Goal: Transaction & Acquisition: Book appointment/travel/reservation

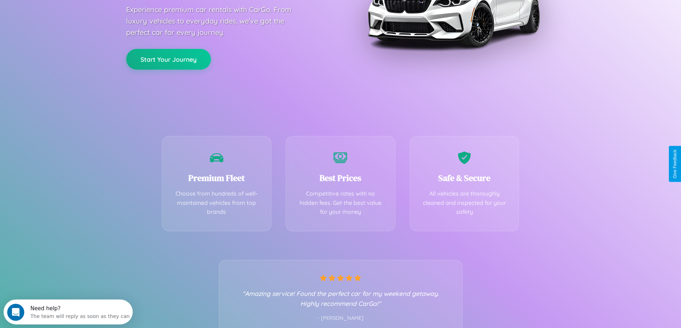
scroll to position [246, 0]
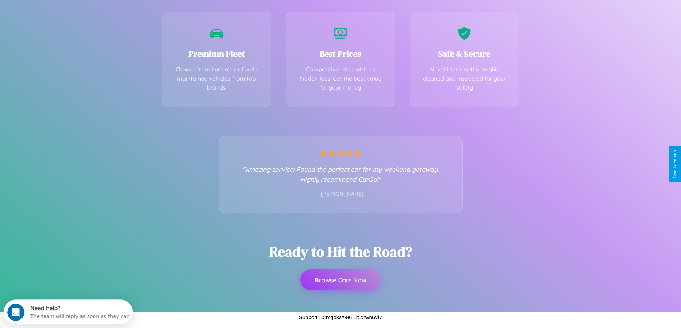
click at [340, 279] on button "Browse Cars Now" at bounding box center [340, 280] width 80 height 21
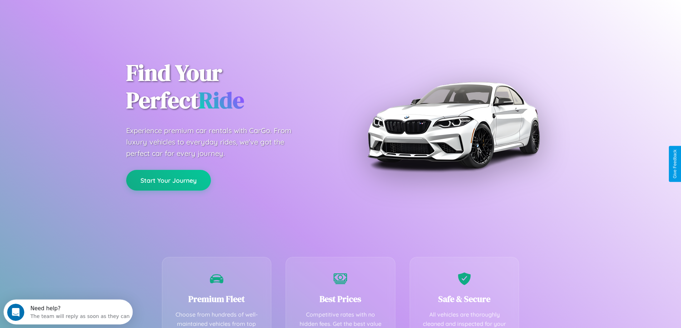
select select "**"
select select "****"
select select "**"
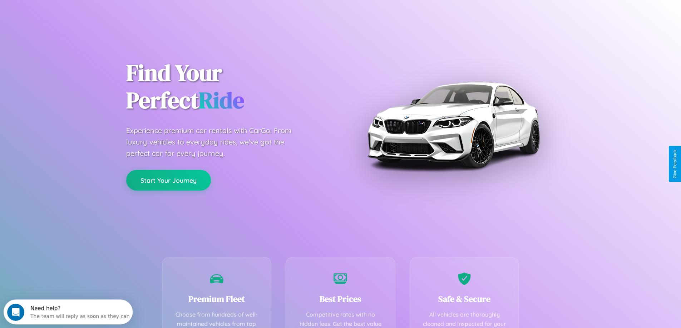
select select "****"
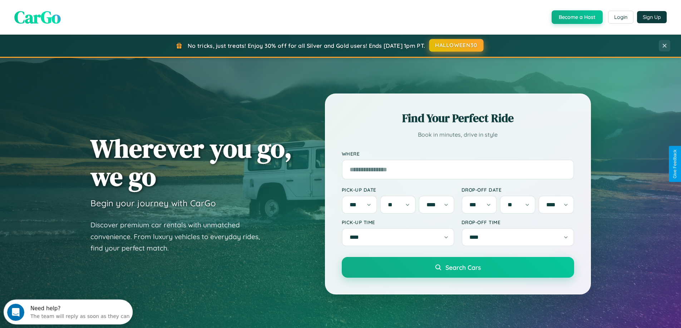
click at [456, 45] on button "HALLOWEEN30" at bounding box center [456, 45] width 54 height 13
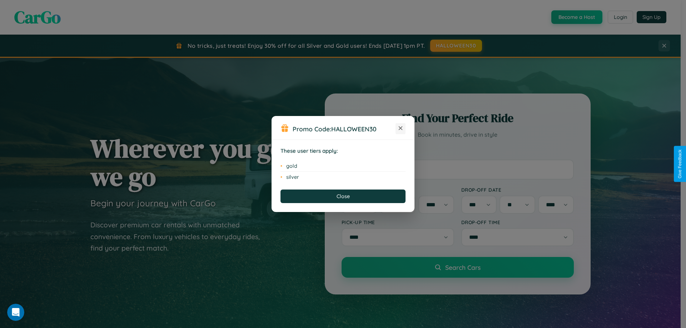
click at [400, 129] on icon at bounding box center [401, 128] width 4 height 4
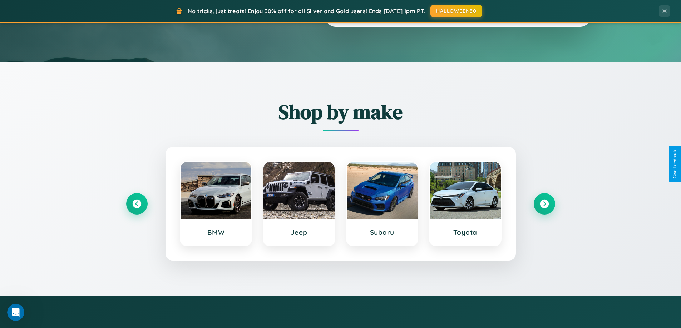
scroll to position [308, 0]
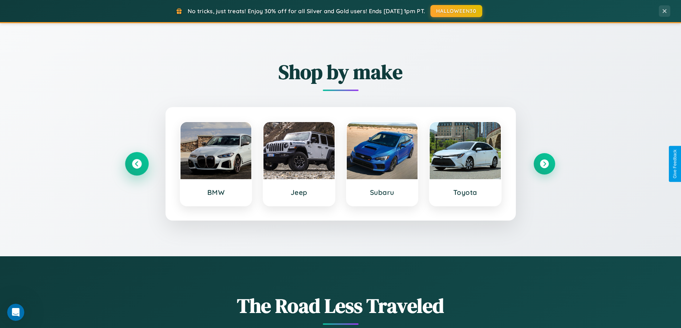
click at [136, 164] on icon at bounding box center [137, 164] width 10 height 10
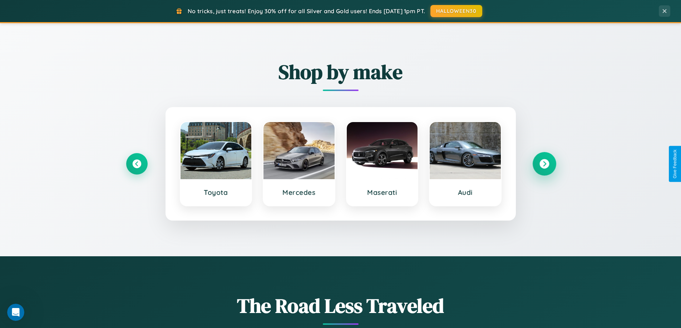
click at [544, 164] on icon at bounding box center [544, 164] width 10 height 10
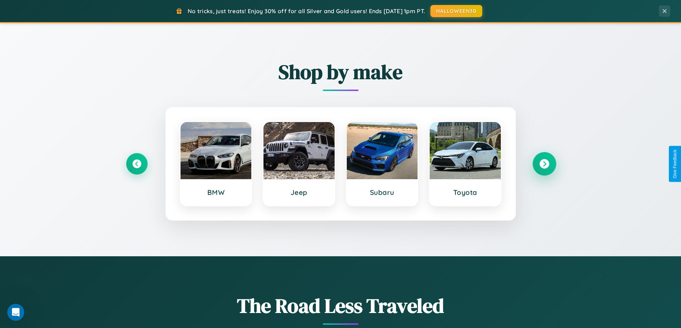
click at [544, 164] on icon at bounding box center [544, 164] width 10 height 10
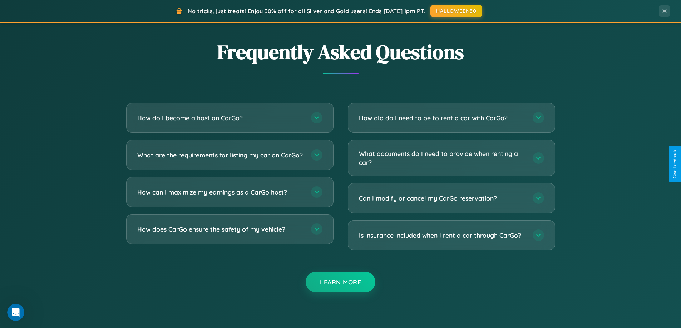
scroll to position [1375, 0]
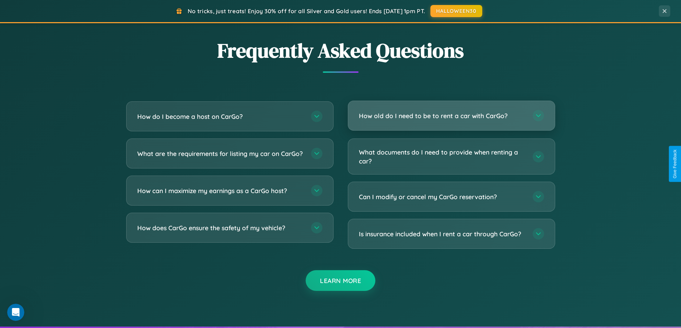
click at [451, 116] on h3 "How old do I need to be to rent a car with CarGo?" at bounding box center [442, 115] width 166 height 9
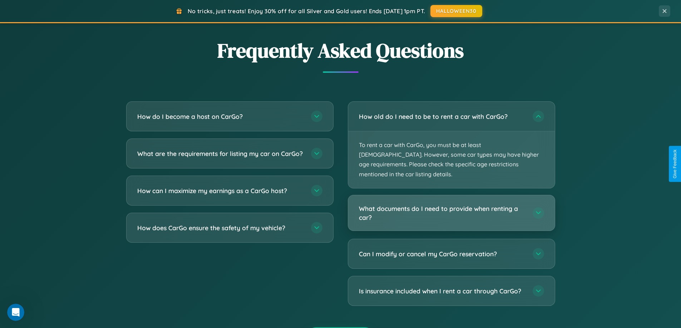
click at [451, 204] on h3 "What documents do I need to provide when renting a car?" at bounding box center [442, 213] width 166 height 18
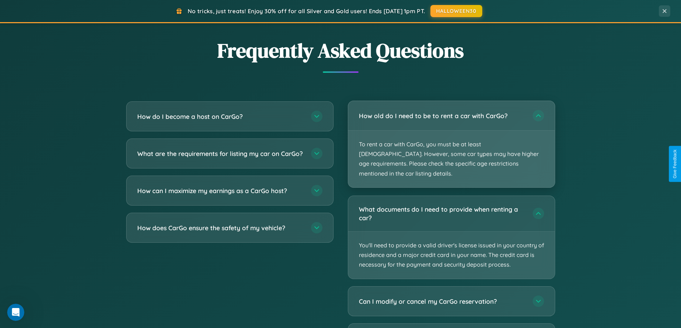
click at [451, 140] on p "To rent a car with CarGo, you must be at least [DEMOGRAPHIC_DATA]. However, som…" at bounding box center [451, 159] width 206 height 57
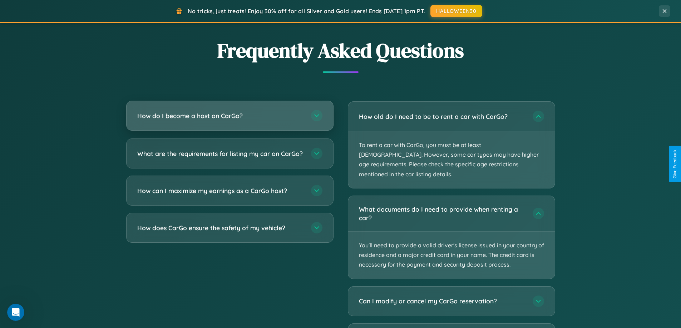
click at [229, 116] on h3 "How do I become a host on CarGo?" at bounding box center [220, 115] width 166 height 9
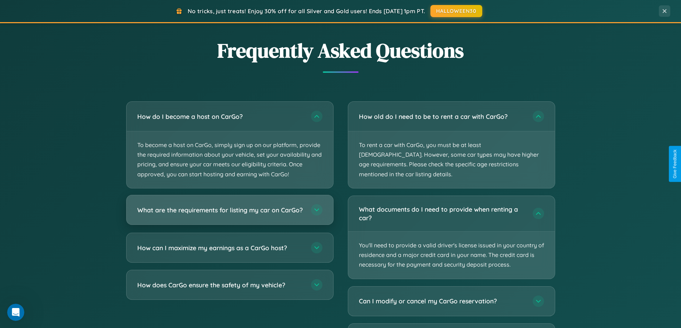
click at [229, 213] on h3 "What are the requirements for listing my car on CarGo?" at bounding box center [220, 209] width 166 height 9
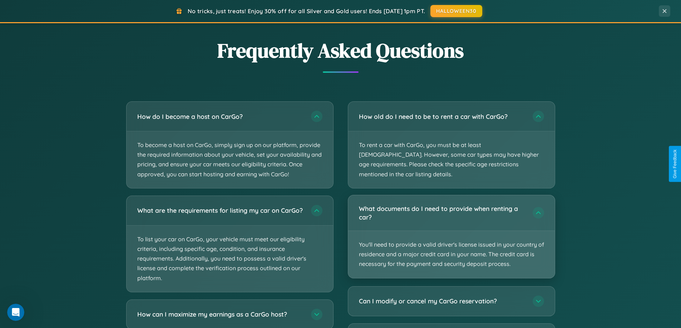
click at [451, 231] on p "You'll need to provide a valid driver's license issued in your country of resid…" at bounding box center [451, 254] width 206 height 47
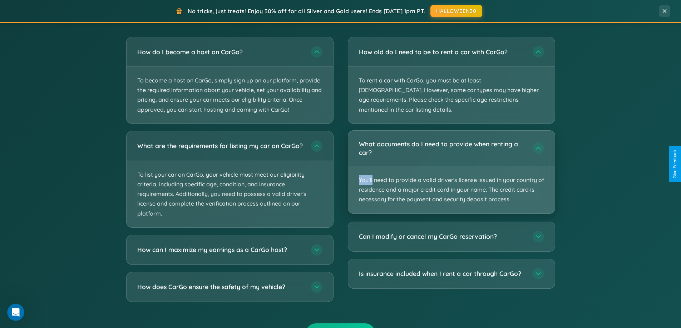
scroll to position [1291, 0]
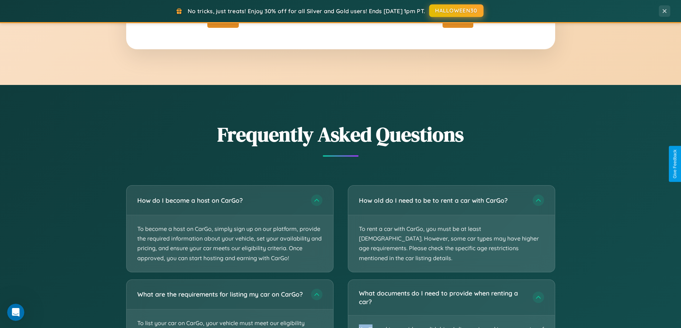
click at [456, 11] on button "HALLOWEEN30" at bounding box center [456, 10] width 54 height 13
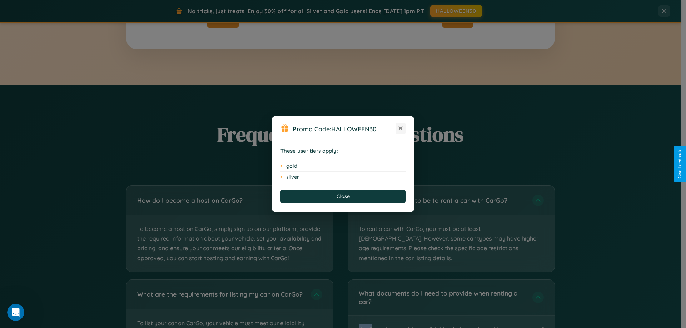
click at [400, 129] on icon at bounding box center [401, 128] width 4 height 4
